Goal: Task Accomplishment & Management: Complete application form

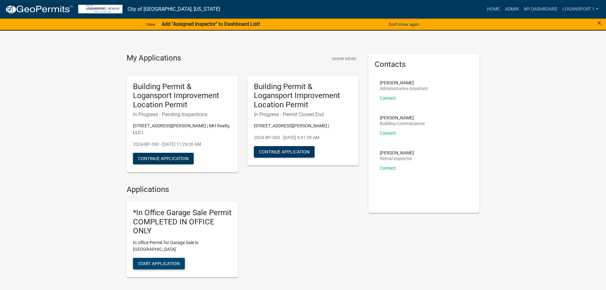
click at [177, 258] on button "Start Application" at bounding box center [159, 263] width 52 height 11
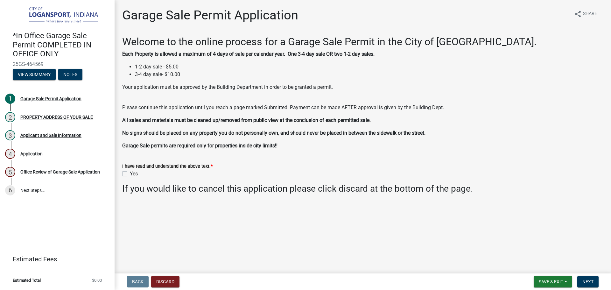
click at [130, 173] on label "Yes" at bounding box center [134, 174] width 8 height 8
click at [130, 173] on input "Yes" at bounding box center [132, 172] width 4 height 4
checkbox input "true"
click at [589, 280] on span "Next" at bounding box center [587, 281] width 11 height 5
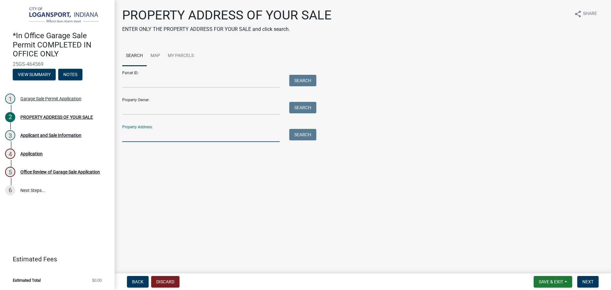
click at [170, 135] on input "Property Address:" at bounding box center [201, 135] width 158 height 13
type input "1022 17"
click at [297, 135] on button "Search" at bounding box center [302, 134] width 27 height 11
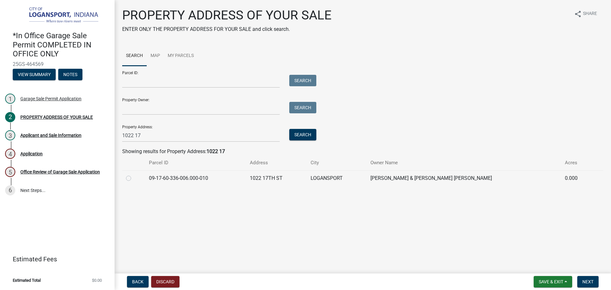
drag, startPoint x: 129, startPoint y: 177, endPoint x: 438, endPoint y: 215, distance: 312.0
click at [134, 174] on label at bounding box center [134, 174] width 0 height 0
click at [134, 177] on input "radio" at bounding box center [136, 176] width 4 height 4
radio input "true"
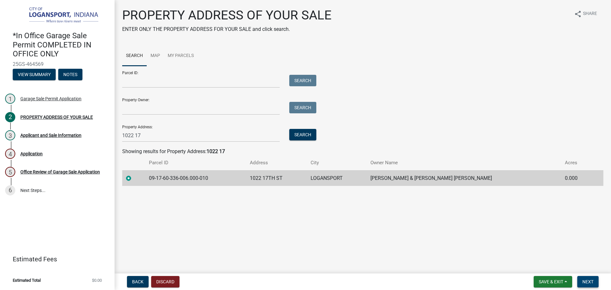
click at [593, 285] on button "Next" at bounding box center [587, 281] width 21 height 11
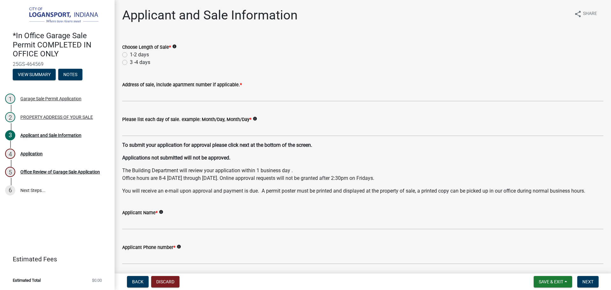
click at [130, 56] on label "1-2 days" at bounding box center [139, 55] width 19 height 8
click at [130, 55] on input "1-2 days" at bounding box center [132, 53] width 4 height 4
radio input "true"
click at [172, 102] on wm-data-entity-input "Address of sale, include apartment number if applicable. *" at bounding box center [362, 89] width 481 height 35
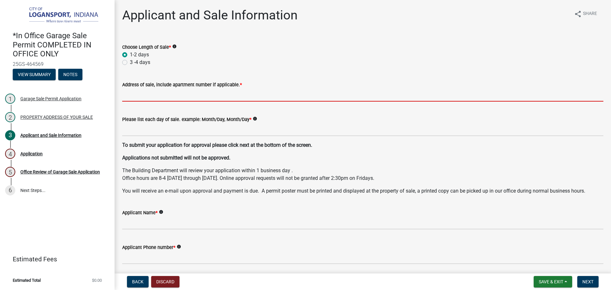
click at [181, 90] on input "Address of sale, include apartment number if applicable. *" at bounding box center [362, 94] width 481 height 13
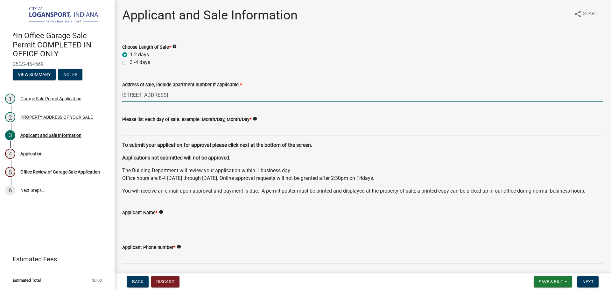
type input "1022 17th ST."
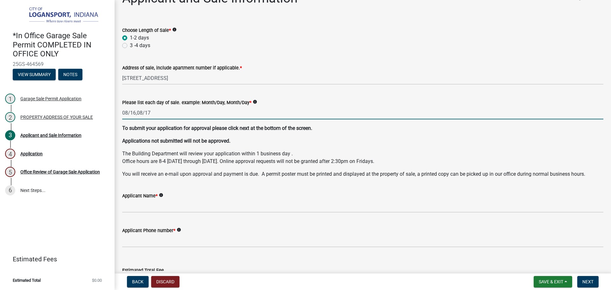
scroll to position [32, 0]
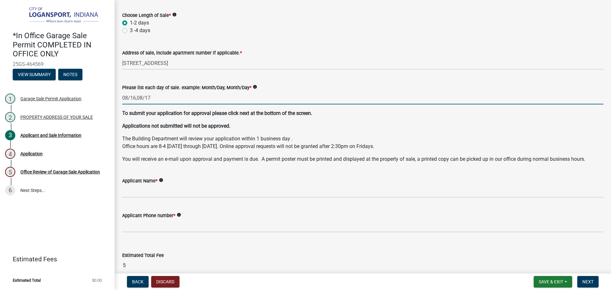
type input "08/16,08/17"
click at [170, 183] on div "Applicant Name * info" at bounding box center [362, 181] width 481 height 8
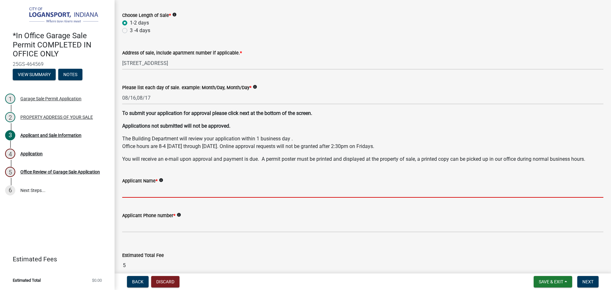
click at [168, 190] on input "Applicant Name *" at bounding box center [362, 191] width 481 height 13
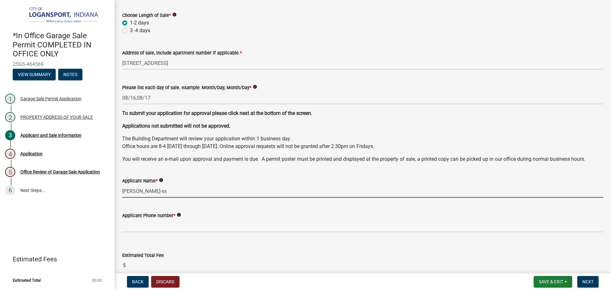
click at [237, 190] on input "Hannah Torre-ss" at bounding box center [362, 191] width 481 height 13
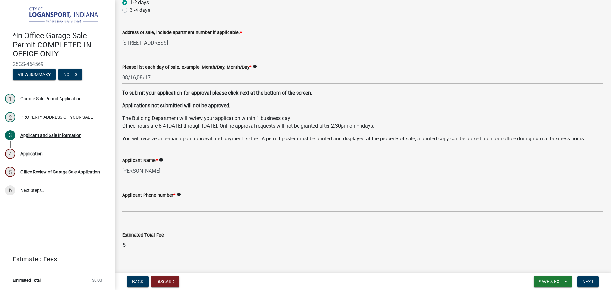
scroll to position [63, 0]
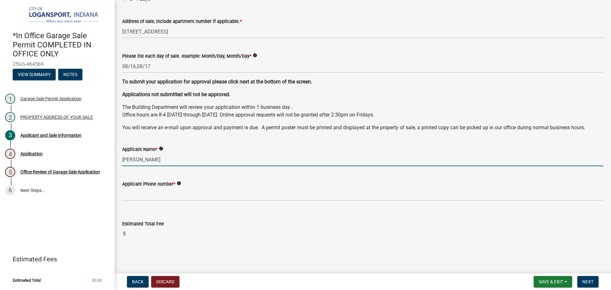
type input "Hannah Torres-Garcia"
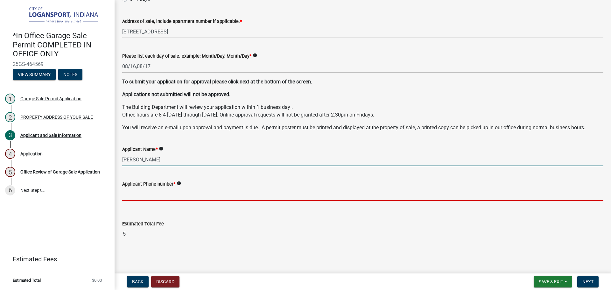
click at [204, 194] on input "Applicant Phone number *" at bounding box center [362, 194] width 481 height 13
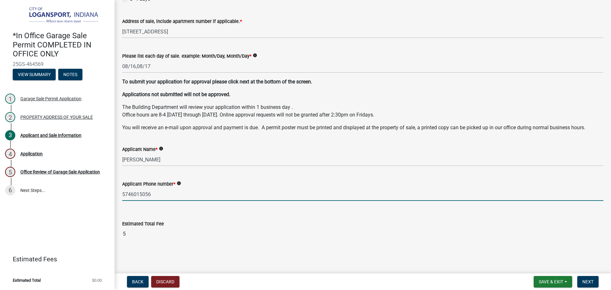
type input "5746015056"
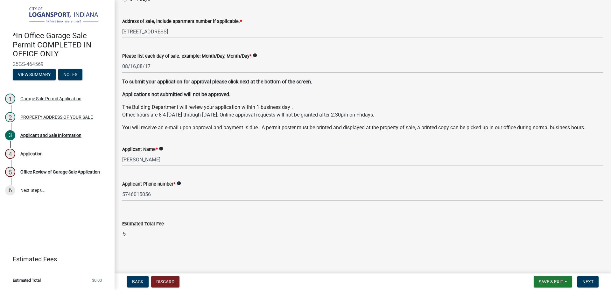
click at [152, 245] on wm-data-entity-input "Estimated Total Fee 5" at bounding box center [362, 228] width 481 height 35
click at [588, 284] on span "Next" at bounding box center [587, 281] width 11 height 5
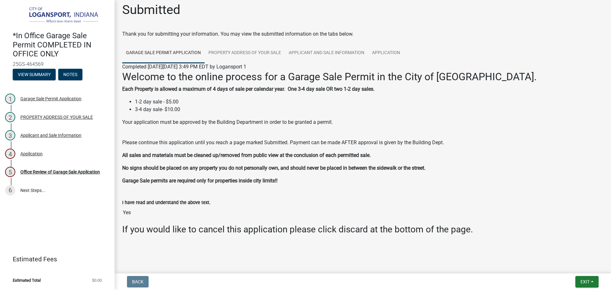
scroll to position [7, 0]
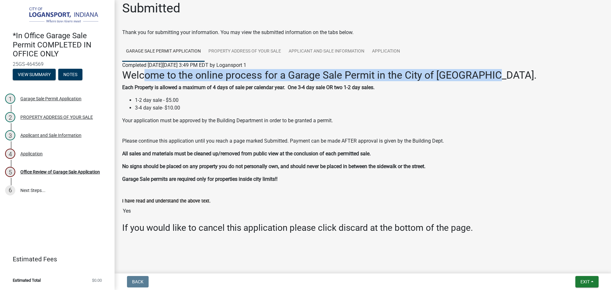
drag, startPoint x: 153, startPoint y: 75, endPoint x: 507, endPoint y: 80, distance: 353.9
click at [507, 80] on h2 "Welcome to the online process for a Garage Sale Permit in the City of Loganspor…" at bounding box center [362, 75] width 481 height 12
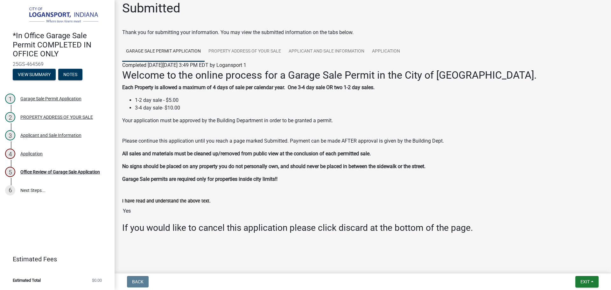
click at [457, 158] on div "Welcome to the online process for a Garage Sale Permit in the City of Loganspor…" at bounding box center [362, 126] width 481 height 114
drag, startPoint x: 146, startPoint y: 88, endPoint x: 253, endPoint y: 86, distance: 107.0
click at [253, 86] on strong "Each Property is allowed a maximum of 4 days of sale per calendar year. One 3-4…" at bounding box center [248, 87] width 252 height 6
click at [285, 132] on p "Your application must be approved by the Building Department in order to be gra…" at bounding box center [362, 124] width 481 height 15
click at [587, 283] on span "Exit" at bounding box center [584, 281] width 9 height 5
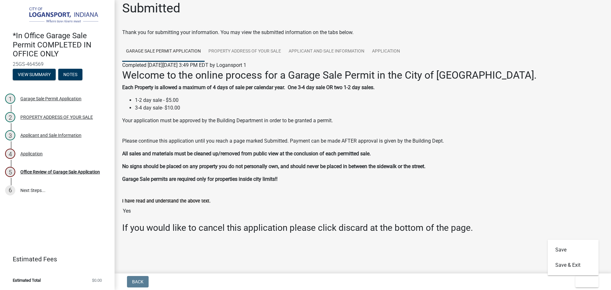
click at [423, 182] on p "Garage Sale permits are required only for properties inside city limits!!" at bounding box center [362, 179] width 481 height 8
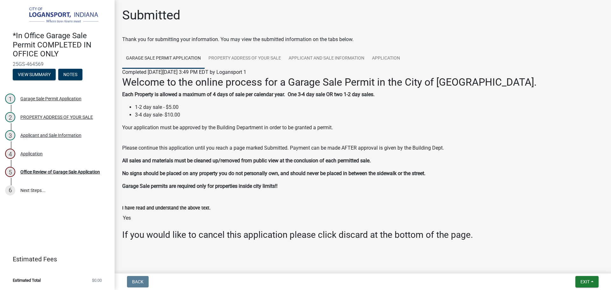
click at [104, 212] on div "*In Office Garage Sale Permit COMPLETED IN OFFICE ONLY 25GS-464569 View Summary…" at bounding box center [57, 145] width 115 height 290
click at [125, 219] on input "Yes" at bounding box center [362, 218] width 481 height 13
click at [130, 218] on input "Yes" at bounding box center [362, 218] width 481 height 13
click at [159, 218] on input "Yes" at bounding box center [362, 218] width 481 height 13
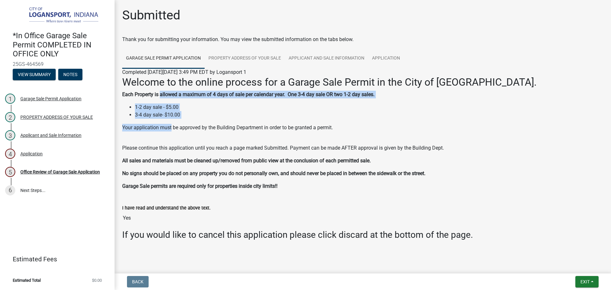
drag, startPoint x: 160, startPoint y: 91, endPoint x: 171, endPoint y: 130, distance: 40.0
click at [171, 130] on div "Welcome to the online process for a Garage Sale Permit in the City of Loganspor…" at bounding box center [362, 133] width 481 height 114
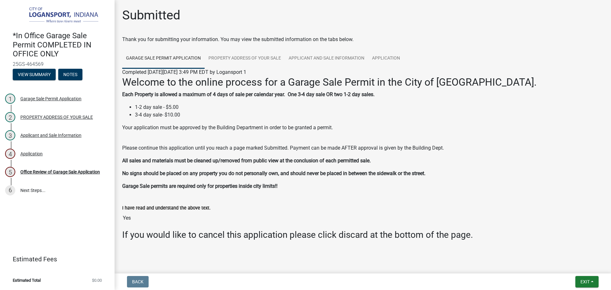
click at [228, 130] on p "Your application must be approved by the Building Department in order to be gra…" at bounding box center [362, 131] width 481 height 15
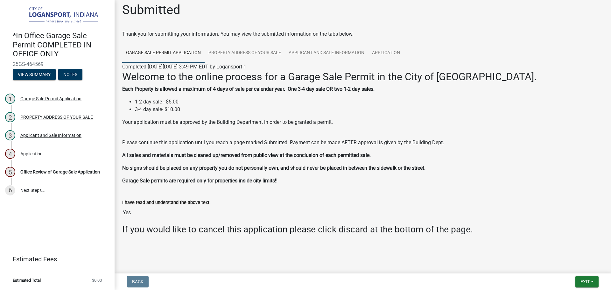
scroll to position [7, 0]
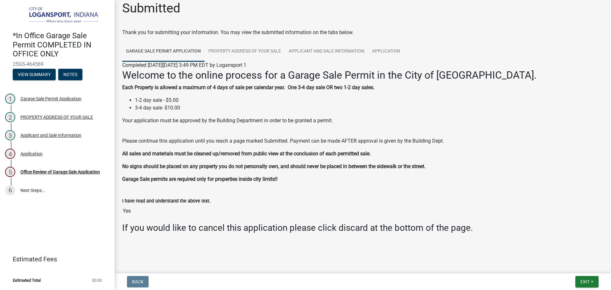
click at [192, 213] on input "Yes" at bounding box center [362, 211] width 481 height 13
drag, startPoint x: 188, startPoint y: 214, endPoint x: 97, endPoint y: 225, distance: 92.1
click at [97, 225] on div "*In Office Garage Sale Permit COMPLETED IN OFFICE ONLY 25GS-464569 View Summary…" at bounding box center [305, 145] width 611 height 290
click at [313, 247] on div "Submitted Thank you for submitting your information. You may view the submitted…" at bounding box center [362, 126] width 491 height 251
click at [221, 46] on link "PROPERTY ADDRESS OF YOUR SALE" at bounding box center [245, 51] width 80 height 20
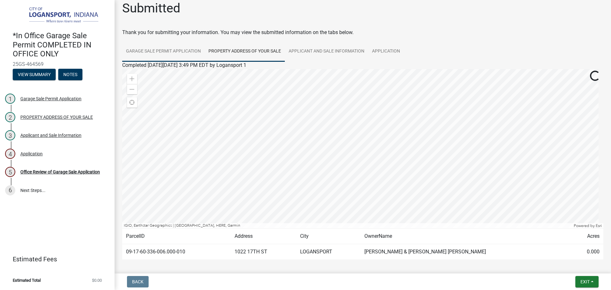
click at [173, 50] on link "Garage Sale Permit Application" at bounding box center [163, 51] width 82 height 20
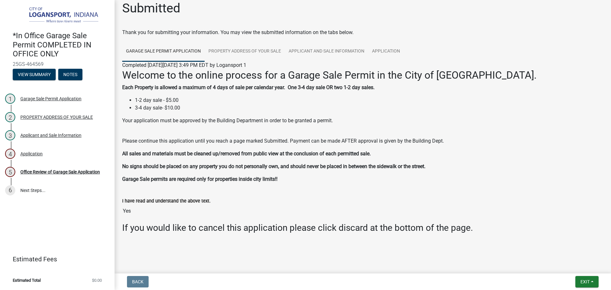
click at [190, 126] on p "Your application must be approved by the Building Department in order to be gra…" at bounding box center [362, 124] width 481 height 15
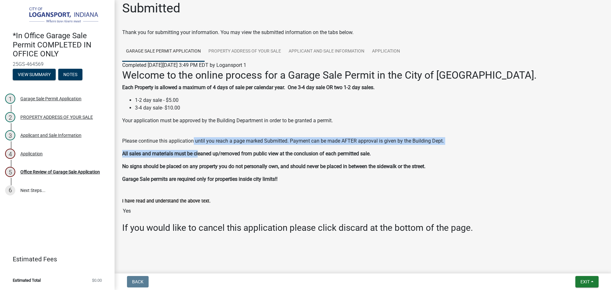
drag, startPoint x: 194, startPoint y: 140, endPoint x: 220, endPoint y: 151, distance: 28.1
click at [198, 156] on div "Welcome to the online process for a Garage Sale Permit in the City of Loganspor…" at bounding box center [362, 126] width 481 height 114
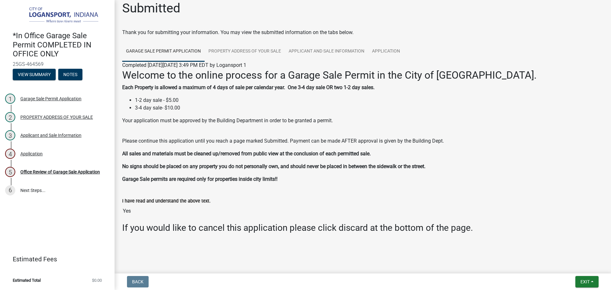
click at [363, 179] on p "Garage Sale permits are required only for properties inside city limits!!" at bounding box center [362, 179] width 481 height 8
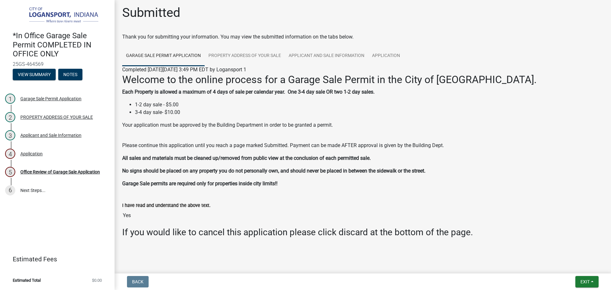
scroll to position [0, 0]
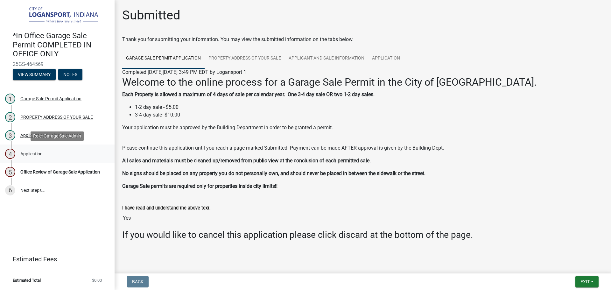
click at [31, 155] on div "Application" at bounding box center [31, 153] width 22 height 4
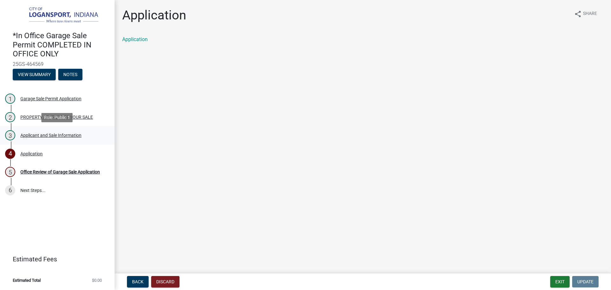
click at [60, 132] on div "3 Applicant and Sale Information" at bounding box center [54, 135] width 99 height 10
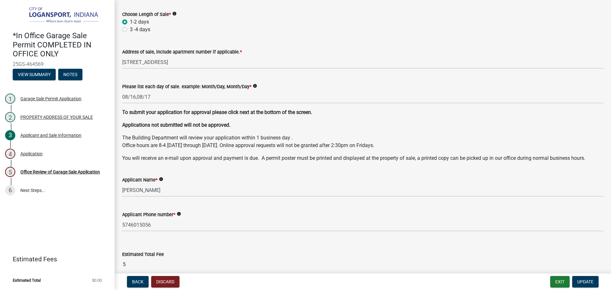
scroll to position [63, 0]
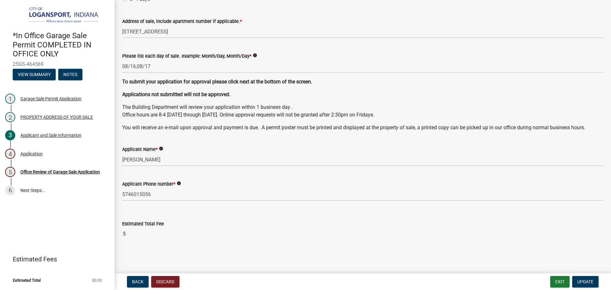
click at [163, 241] on wm-data-entity-input "Estimated Total Fee 5" at bounding box center [362, 228] width 481 height 35
click at [53, 156] on div "4 Application" at bounding box center [54, 154] width 99 height 10
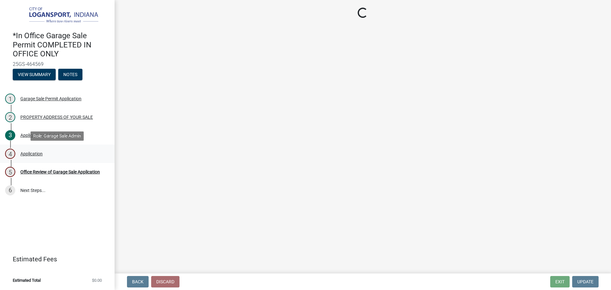
scroll to position [0, 0]
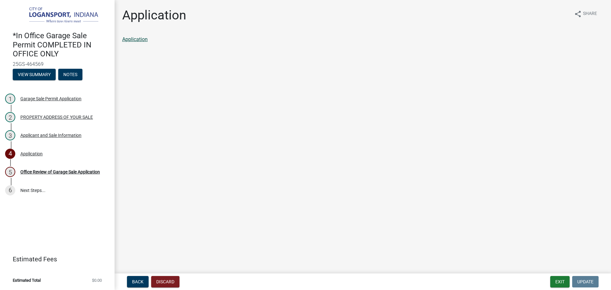
drag, startPoint x: 142, startPoint y: 36, endPoint x: 142, endPoint y: 40, distance: 3.8
click at [142, 37] on div "Application share Share Application" at bounding box center [362, 31] width 491 height 46
click at [142, 40] on link "Application" at bounding box center [134, 39] width 25 height 6
click at [55, 170] on div "Office Review of Garage Sale Application" at bounding box center [60, 172] width 80 height 4
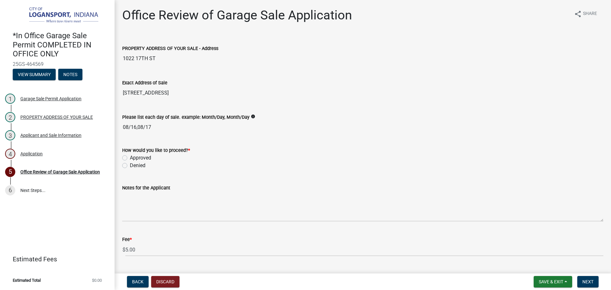
click at [122, 157] on div "How would you like to proceed? * Approved Denied" at bounding box center [362, 154] width 491 height 31
click at [130, 158] on label "Approved" at bounding box center [140, 158] width 21 height 8
click at [130, 158] on input "Approved" at bounding box center [132, 156] width 4 height 4
radio input "true"
click at [584, 281] on span "Next" at bounding box center [587, 281] width 11 height 5
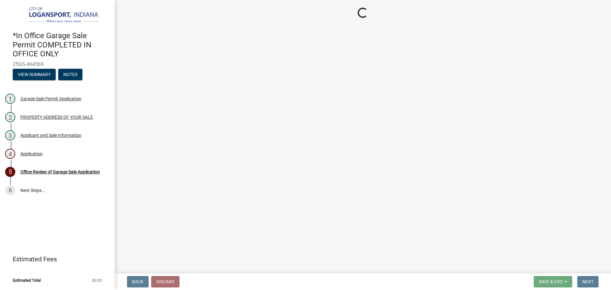
select select "3: 3"
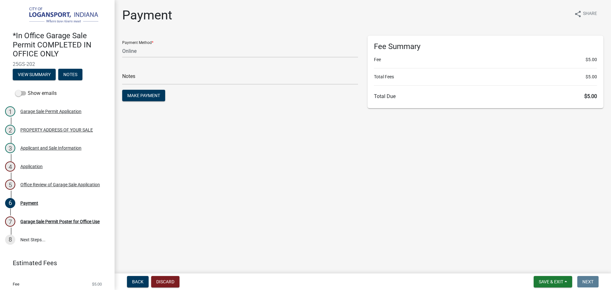
click at [20, 61] on span "25GS-202" at bounding box center [57, 64] width 89 height 6
click at [25, 61] on span "25GS-202" at bounding box center [57, 64] width 89 height 6
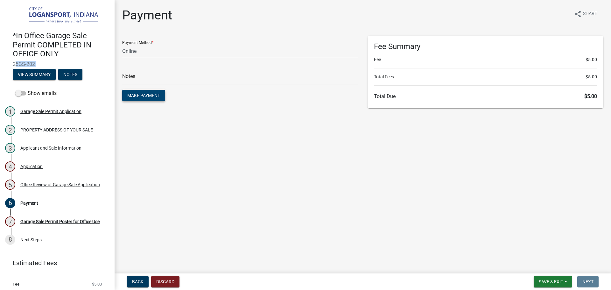
click at [141, 94] on span "Make Payment" at bounding box center [143, 95] width 33 height 5
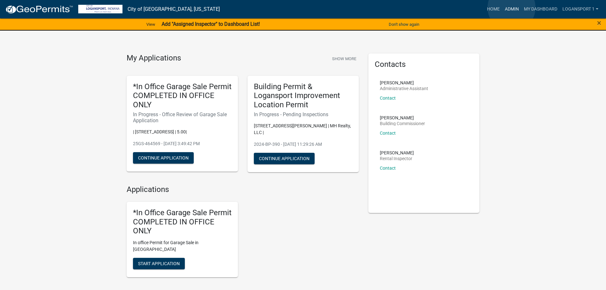
drag, startPoint x: 512, startPoint y: 8, endPoint x: 303, endPoint y: 33, distance: 210.6
click at [512, 8] on link "Admin" at bounding box center [512, 9] width 19 height 12
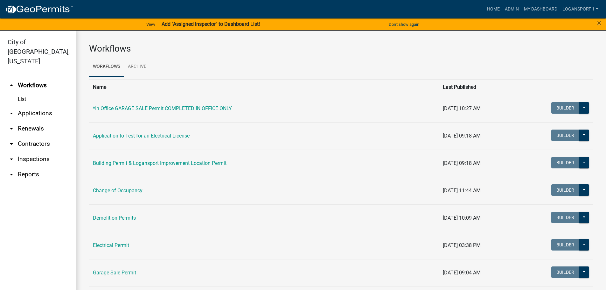
click at [21, 106] on link "arrow_drop_down Applications" at bounding box center [38, 113] width 76 height 15
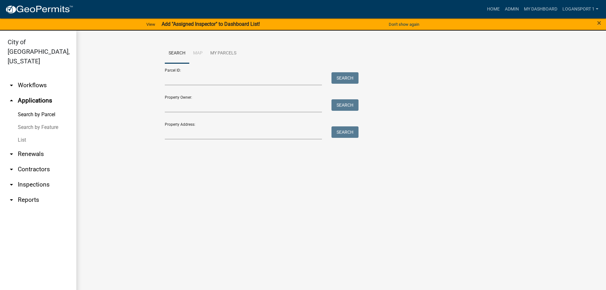
click at [21, 134] on link "List" at bounding box center [38, 140] width 76 height 13
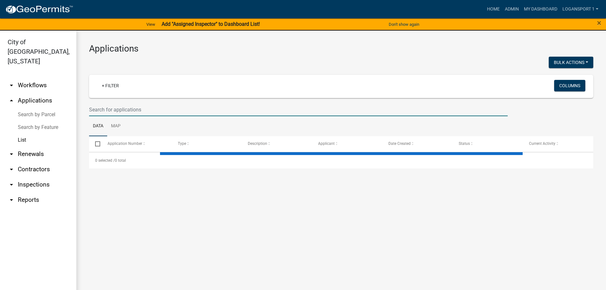
click at [102, 106] on input "text" at bounding box center [298, 109] width 419 height 13
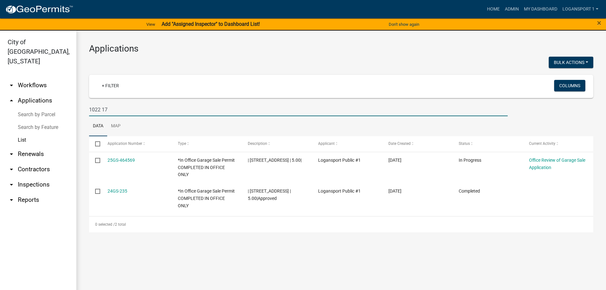
type input "1022 17"
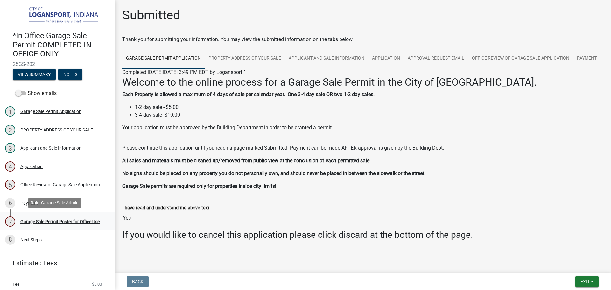
click at [71, 221] on div "Garage Sale Permit Poster for Office Use" at bounding box center [59, 221] width 79 height 4
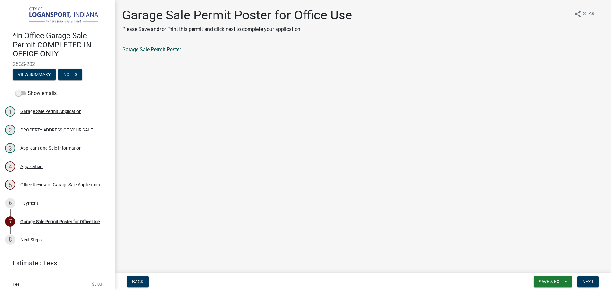
click at [162, 48] on link "Garage Sale Permit Poster" at bounding box center [151, 49] width 59 height 6
click at [594, 282] on span "Next" at bounding box center [587, 281] width 11 height 5
